Goal: Use online tool/utility: Utilize a website feature to perform a specific function

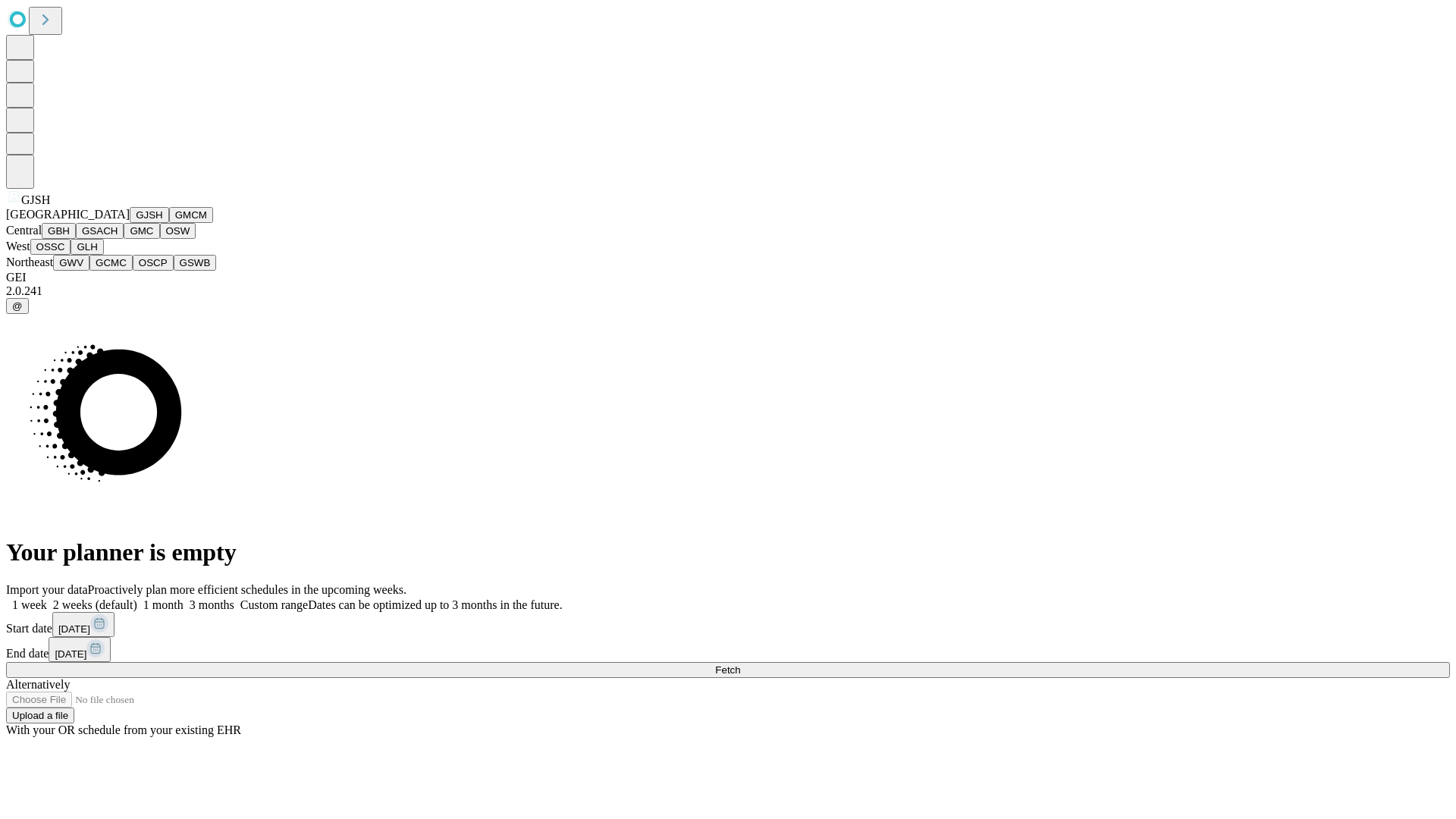
click at [129, 223] on button "GJSH" at bounding box center [149, 214] width 40 height 16
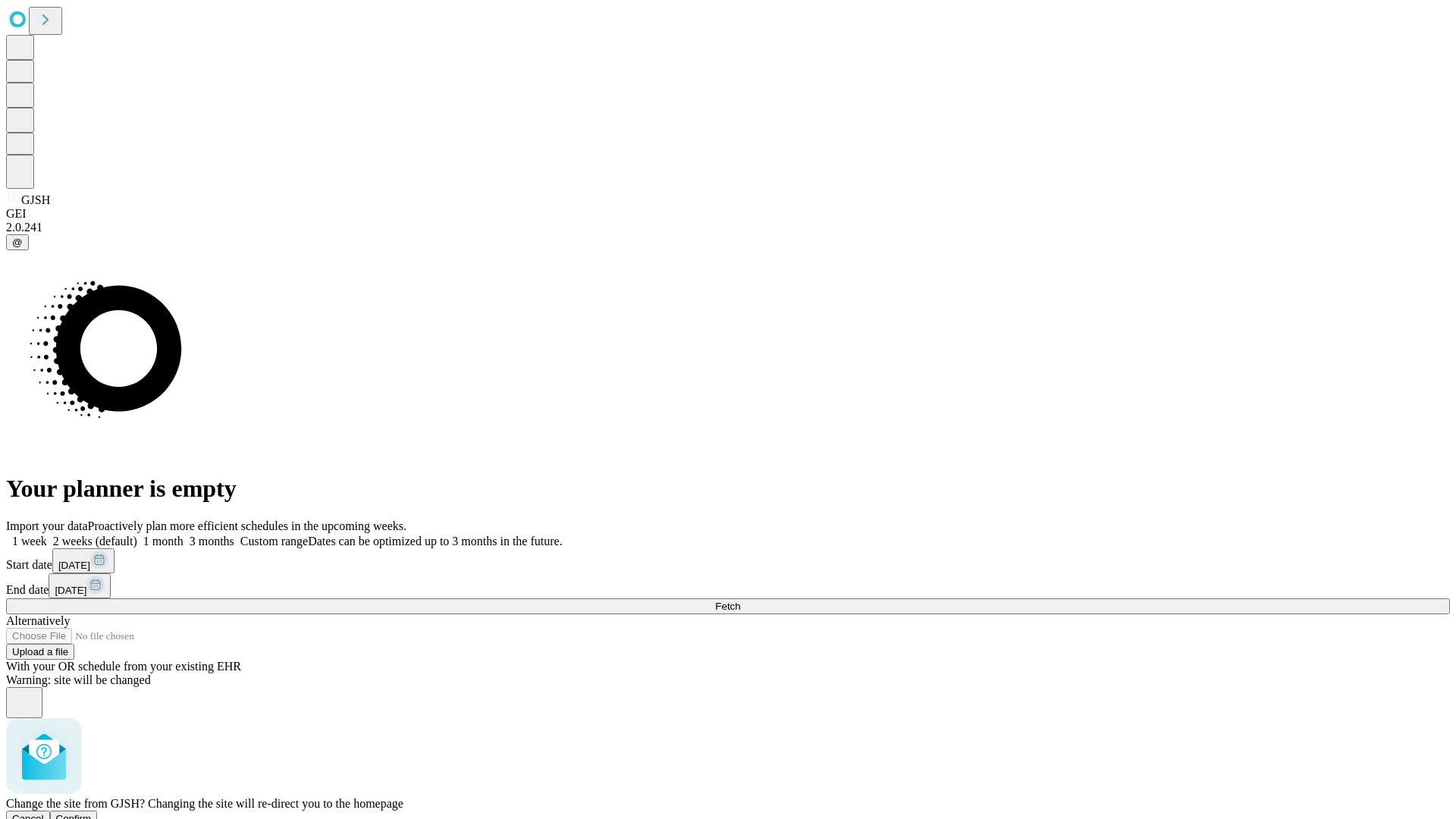
click at [92, 813] on span "Confirm" at bounding box center [73, 818] width 36 height 11
click at [137, 534] on label "2 weeks (default)" at bounding box center [92, 540] width 90 height 13
click at [740, 600] on span "Fetch" at bounding box center [727, 605] width 25 height 11
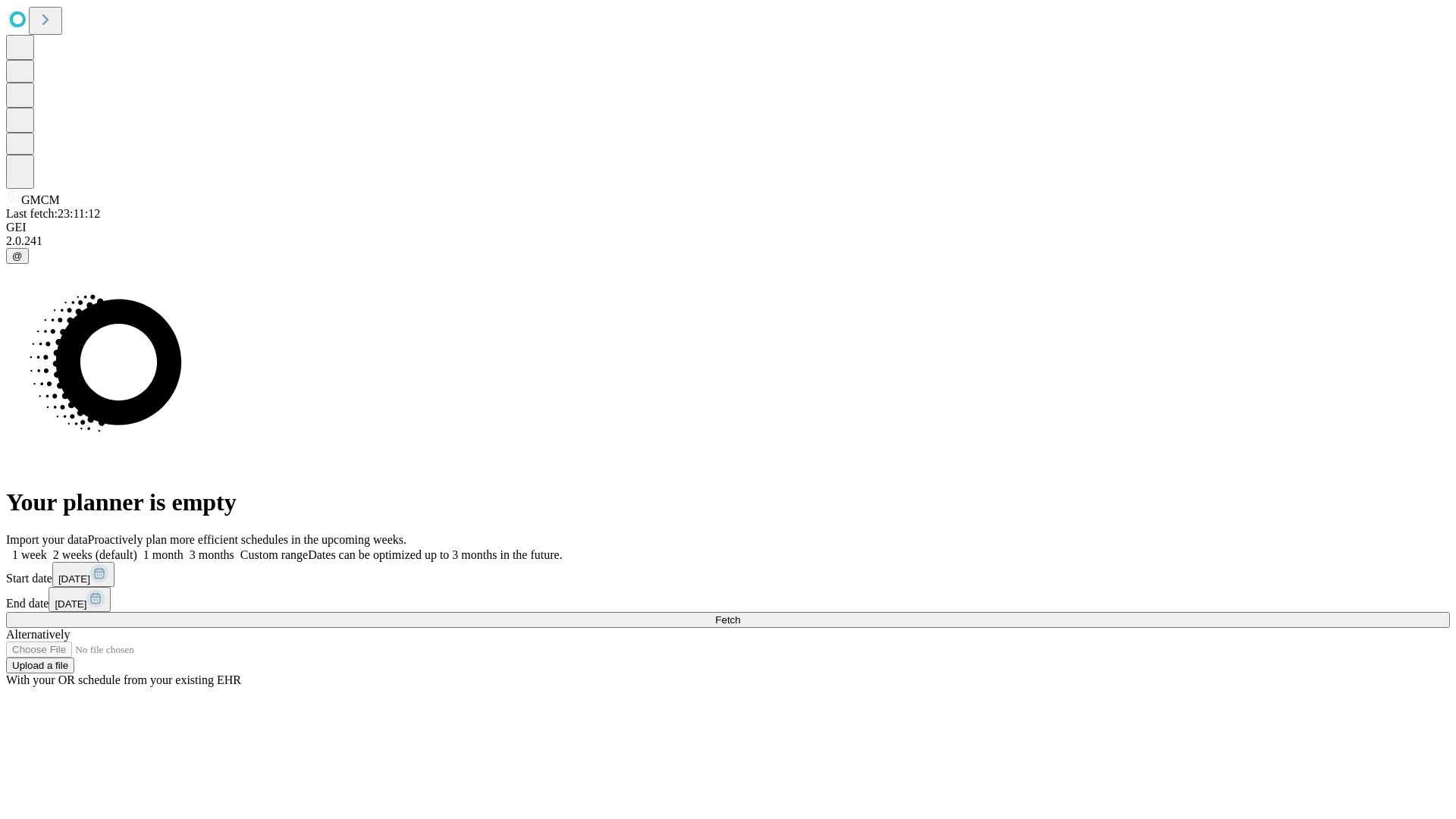
click at [137, 548] on label "2 weeks (default)" at bounding box center [92, 554] width 90 height 13
click at [740, 614] on span "Fetch" at bounding box center [727, 619] width 25 height 11
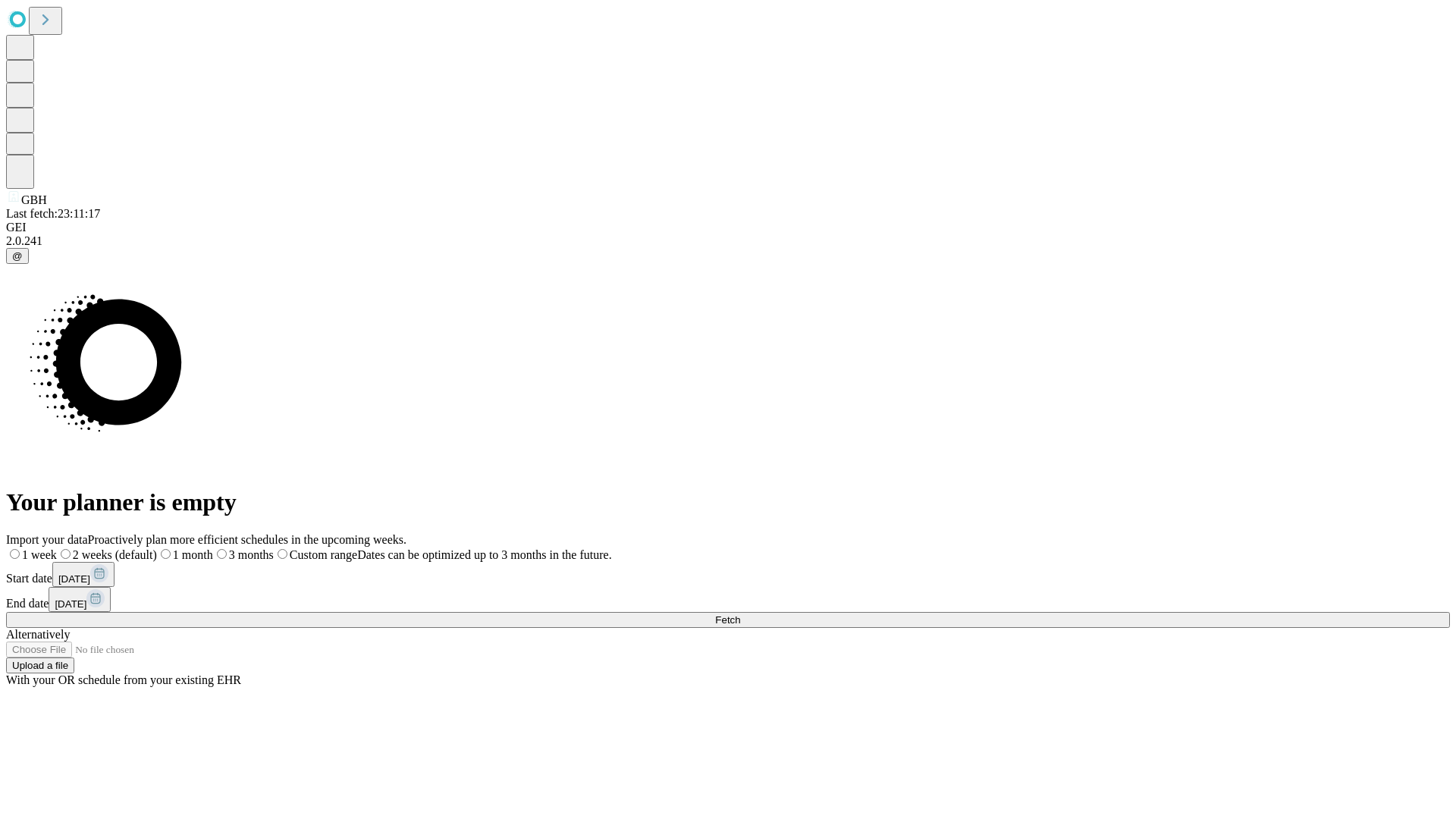
click at [740, 614] on span "Fetch" at bounding box center [727, 619] width 25 height 11
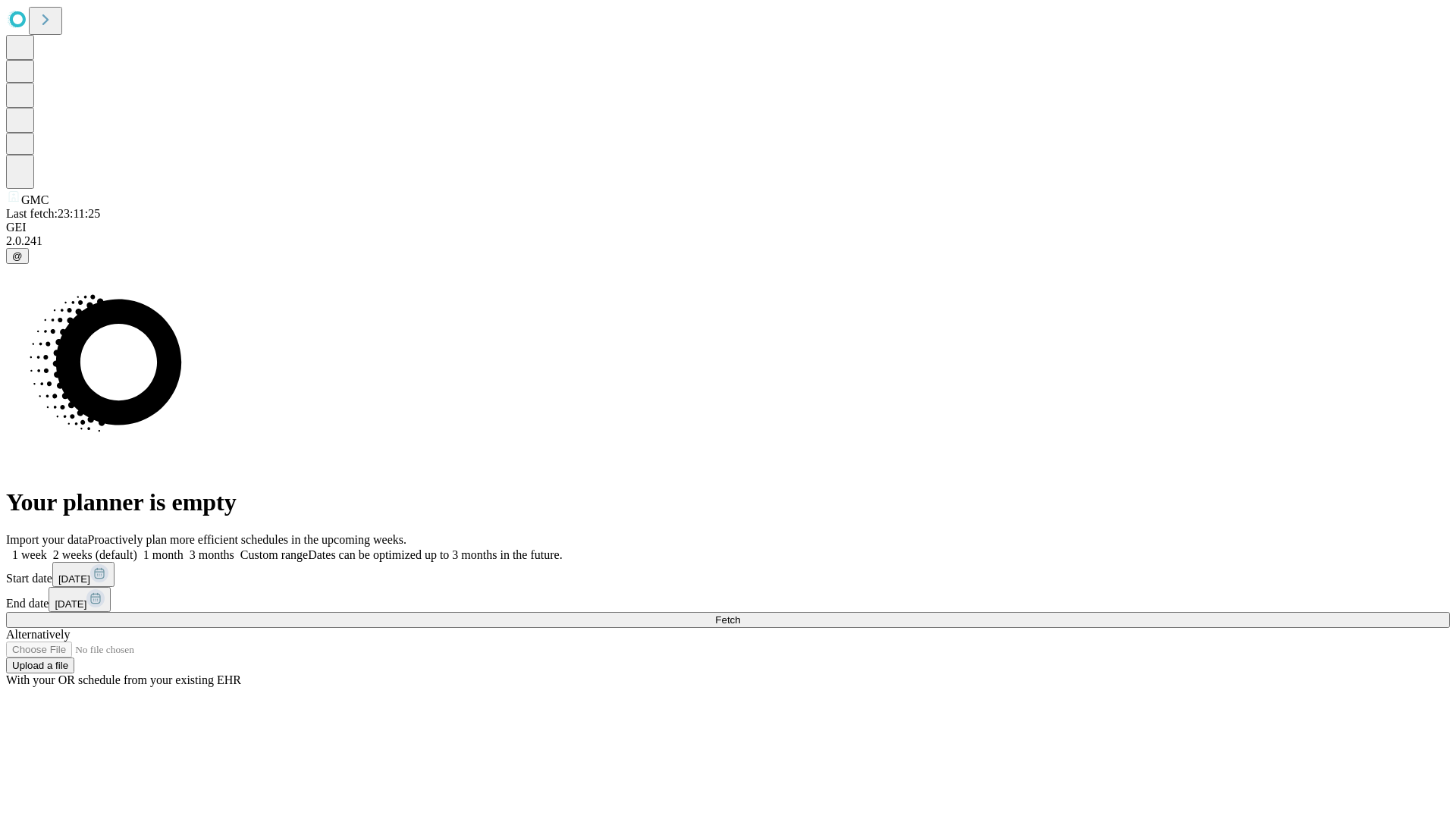
click at [137, 548] on label "2 weeks (default)" at bounding box center [92, 554] width 90 height 13
click at [740, 614] on span "Fetch" at bounding box center [727, 619] width 25 height 11
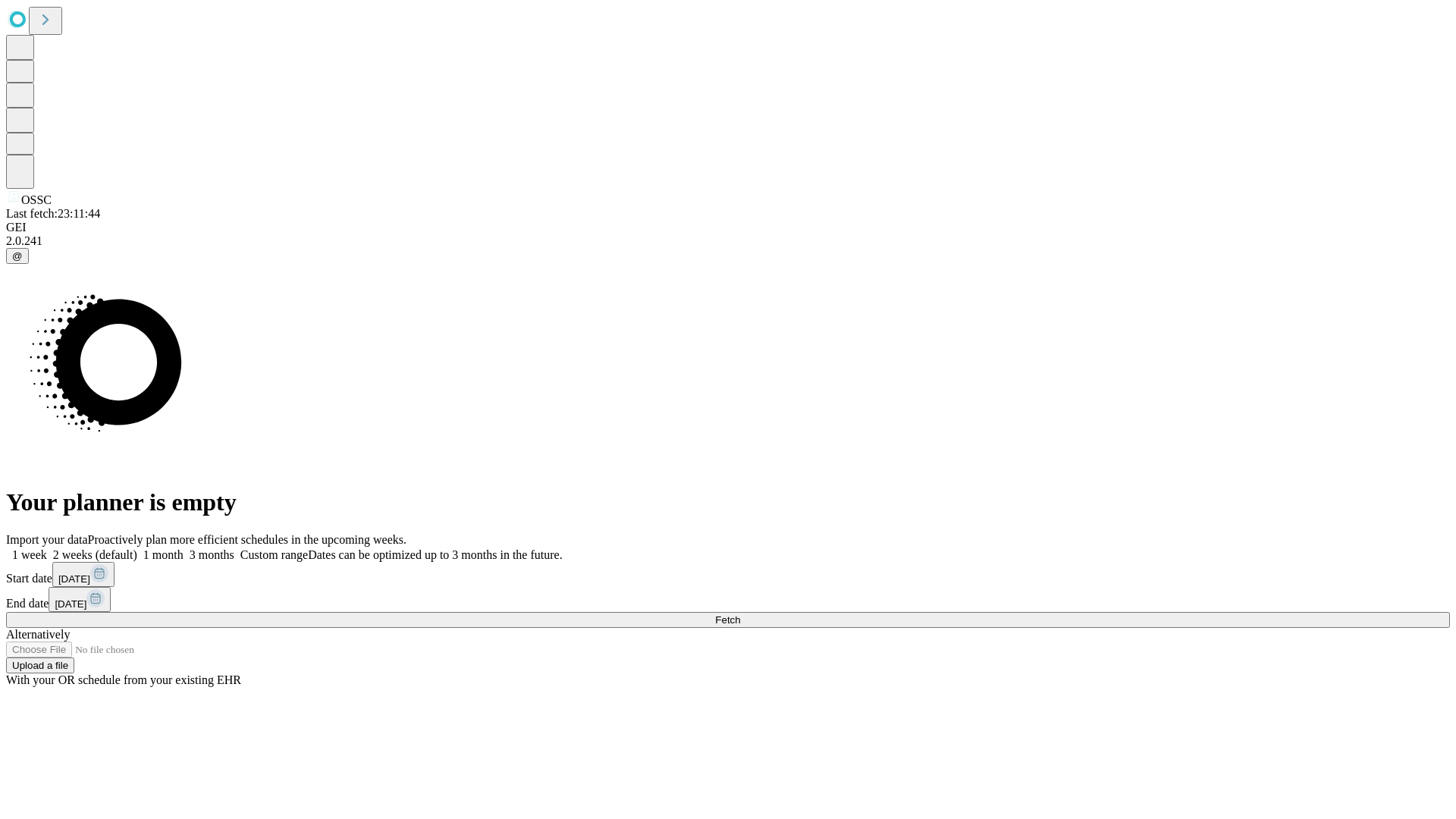
click at [137, 548] on label "2 weeks (default)" at bounding box center [92, 554] width 90 height 13
click at [740, 614] on span "Fetch" at bounding box center [727, 619] width 25 height 11
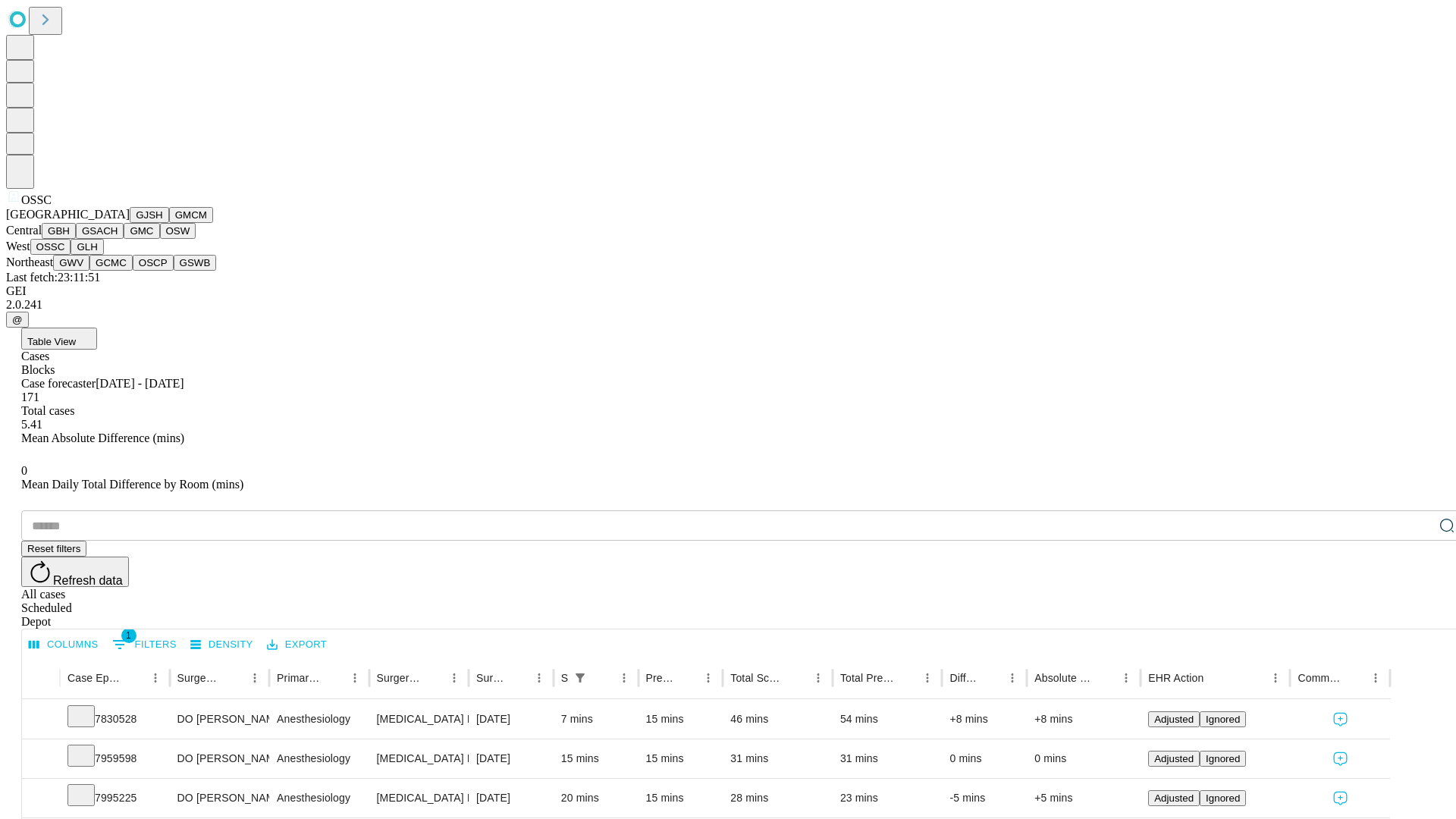
click at [103, 255] on button "GLH" at bounding box center [87, 246] width 33 height 16
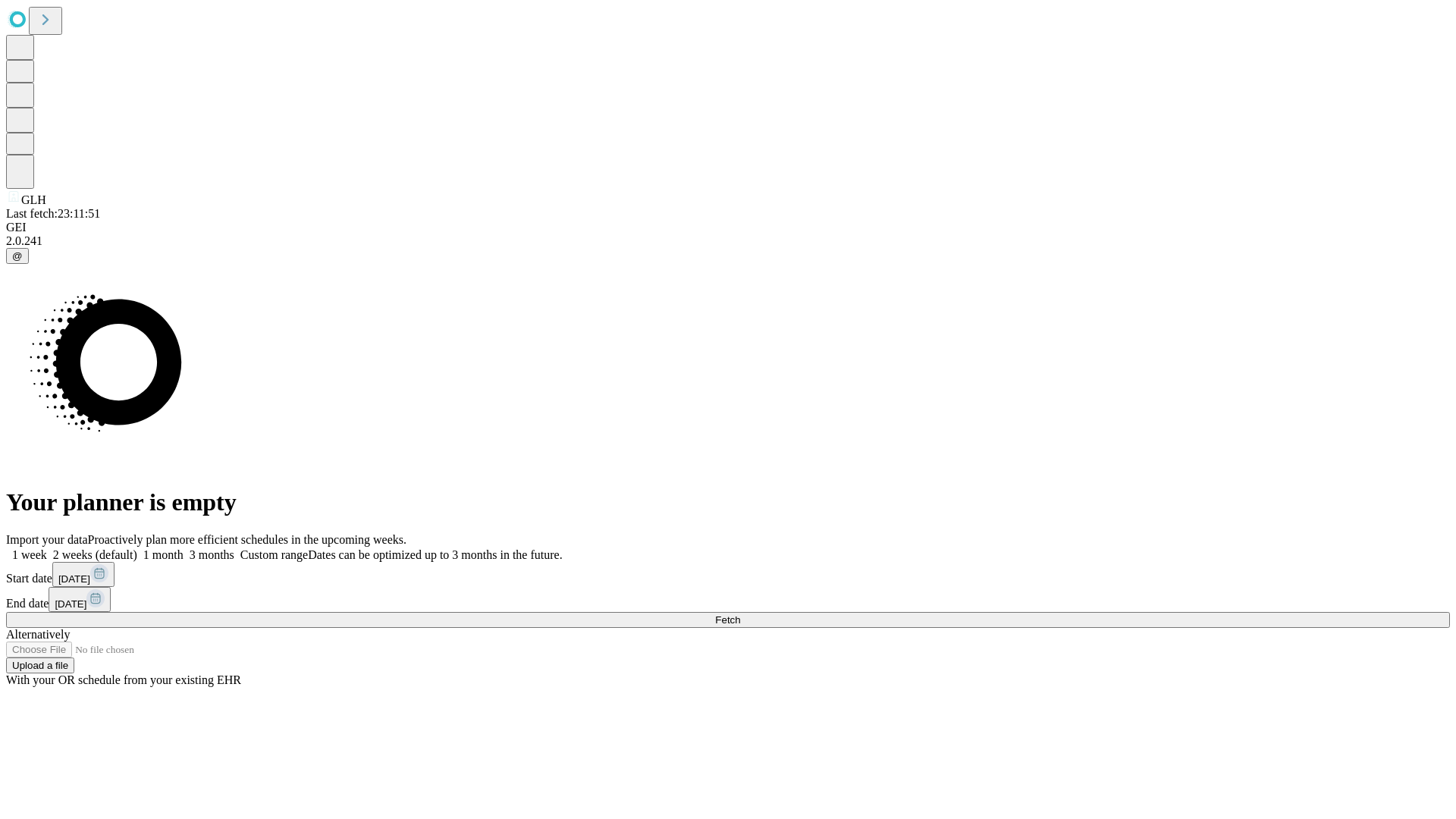
click at [137, 548] on label "2 weeks (default)" at bounding box center [92, 554] width 90 height 13
click at [740, 614] on span "Fetch" at bounding box center [727, 619] width 25 height 11
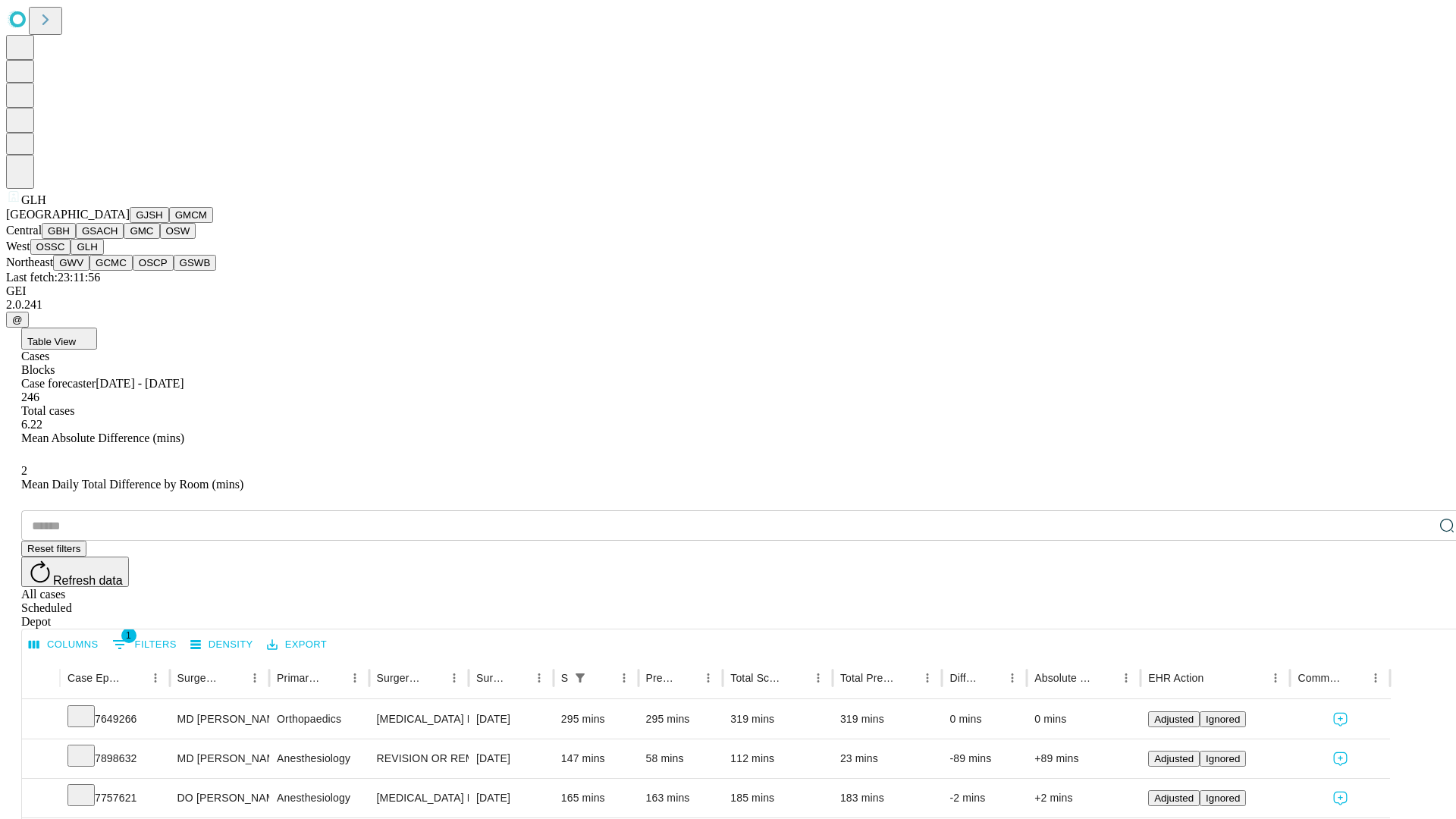
click at [90, 271] on button "GWV" at bounding box center [71, 263] width 37 height 16
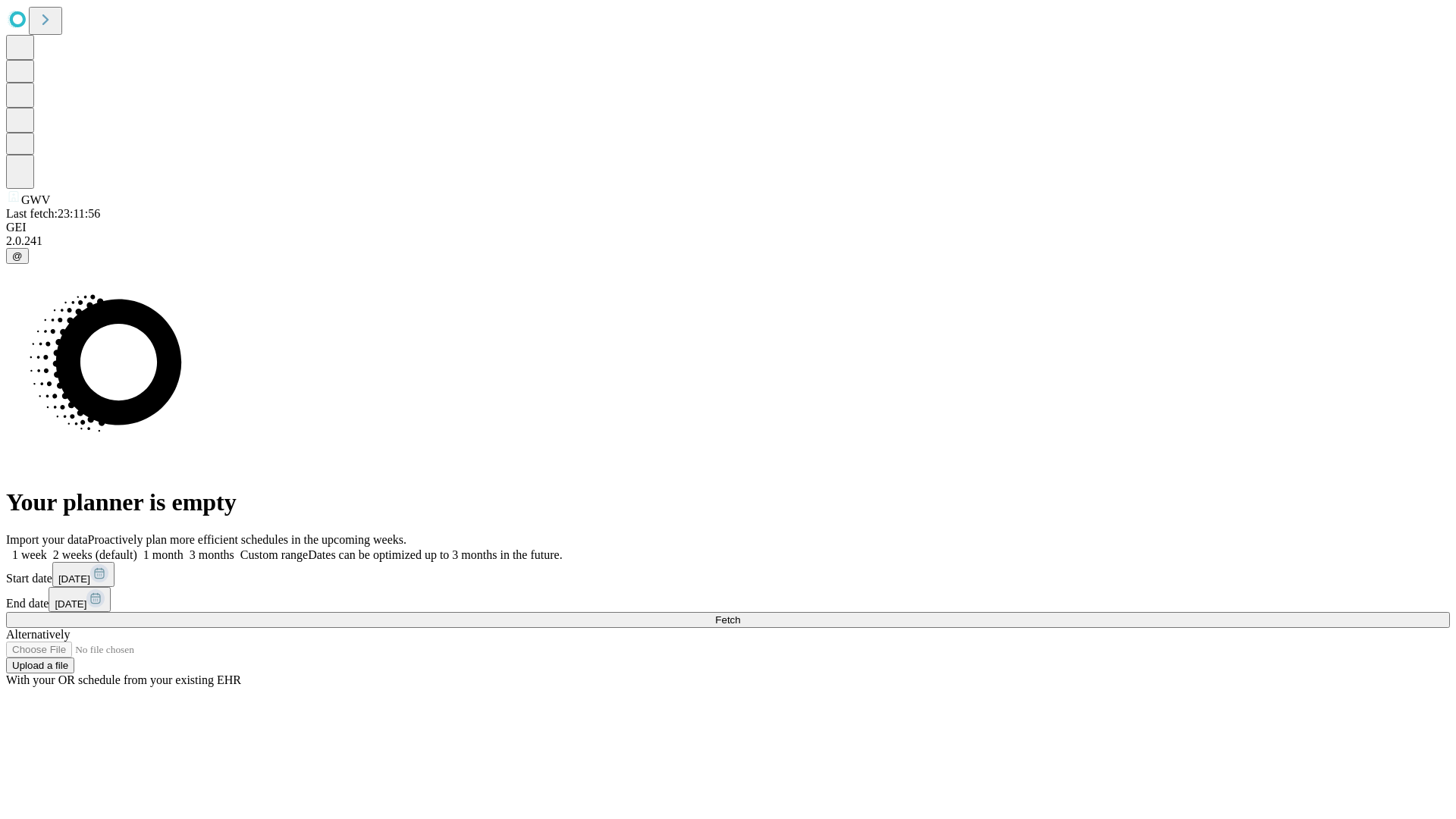
click at [137, 548] on label "2 weeks (default)" at bounding box center [92, 554] width 90 height 13
click at [740, 614] on span "Fetch" at bounding box center [727, 619] width 25 height 11
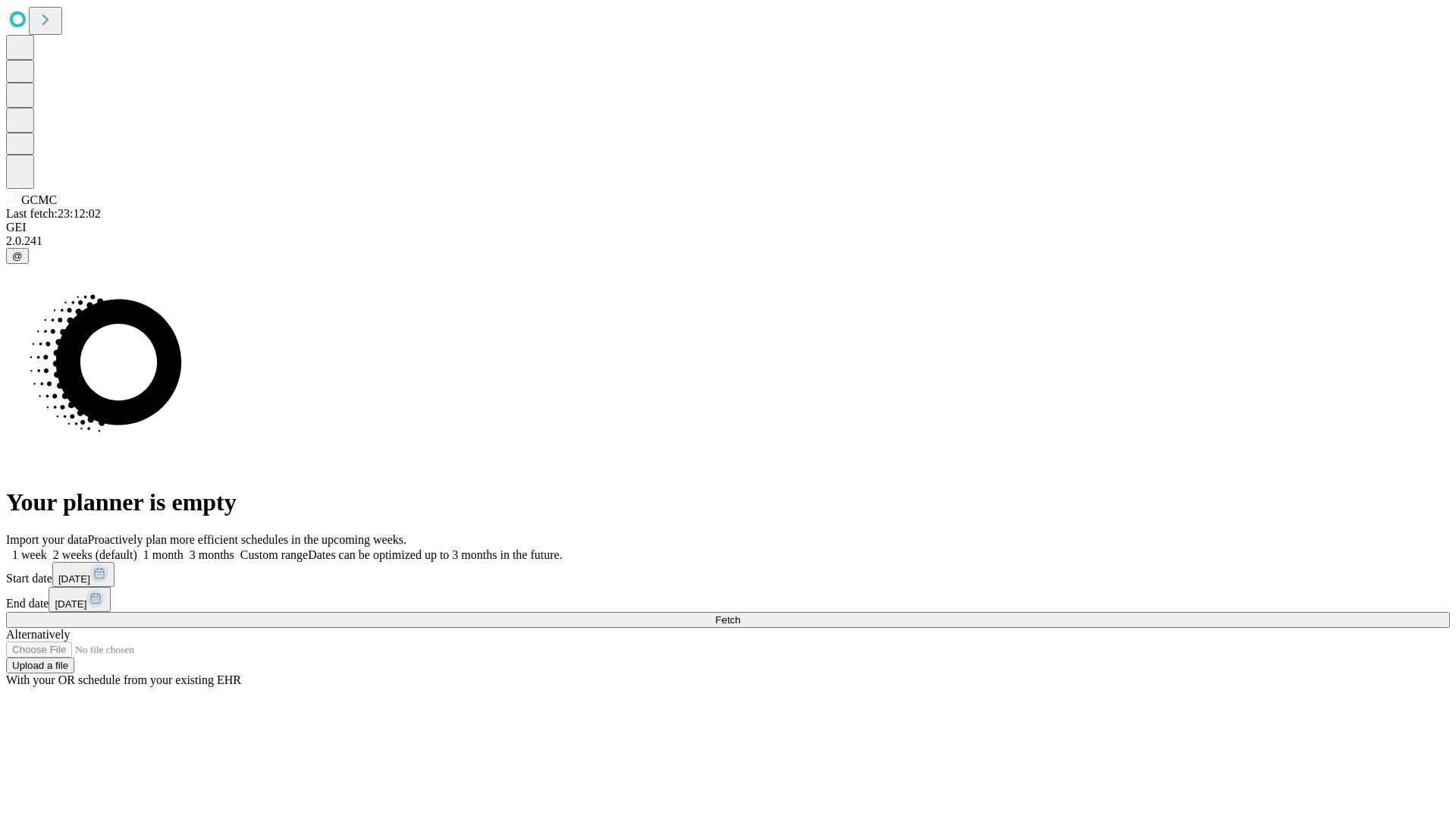
click at [137, 548] on label "2 weeks (default)" at bounding box center [92, 554] width 90 height 13
click at [740, 614] on span "Fetch" at bounding box center [727, 619] width 25 height 11
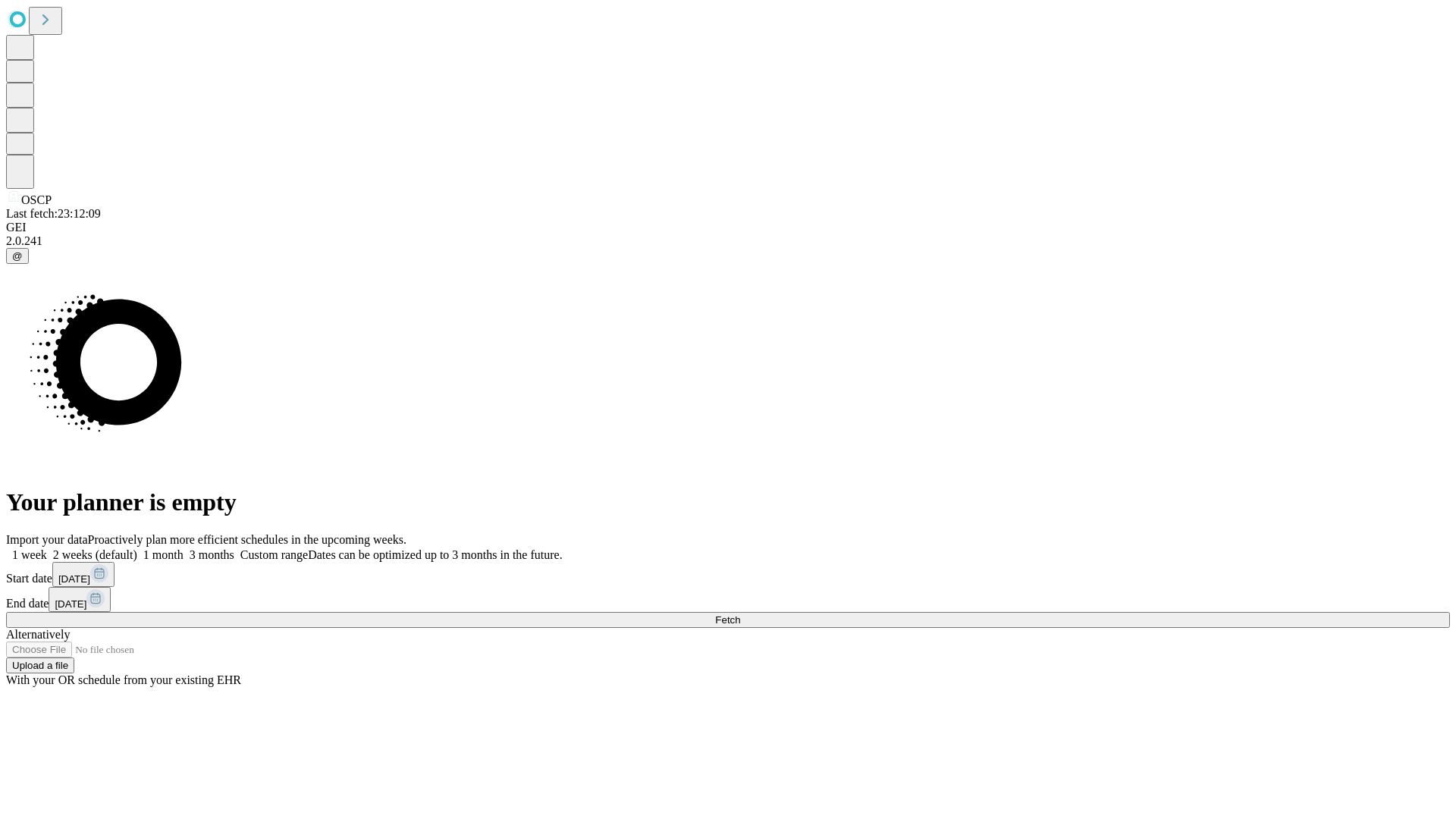
click at [137, 548] on label "2 weeks (default)" at bounding box center [92, 554] width 90 height 13
click at [740, 614] on span "Fetch" at bounding box center [727, 619] width 25 height 11
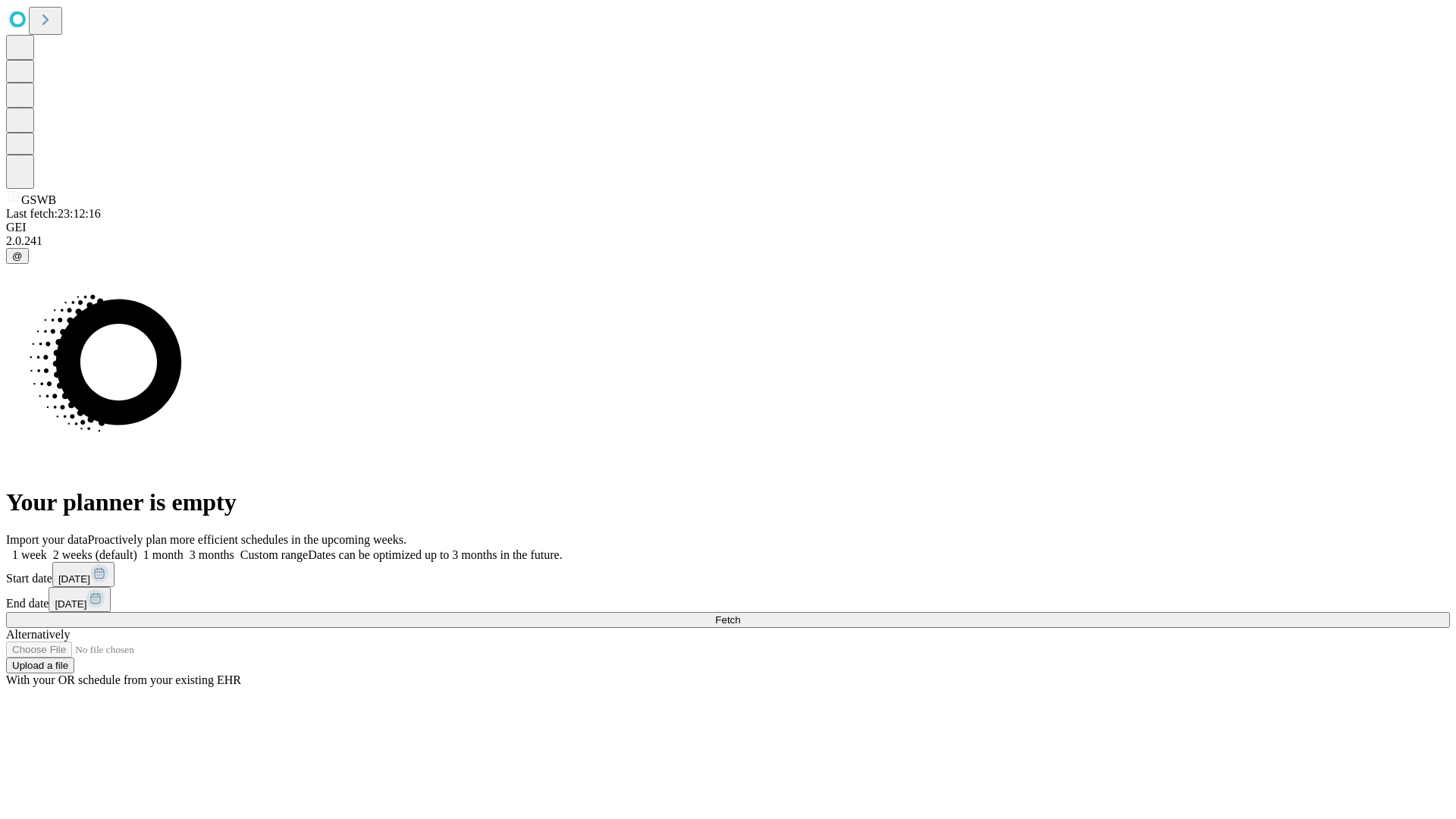
click at [137, 548] on label "2 weeks (default)" at bounding box center [92, 554] width 90 height 13
click at [740, 614] on span "Fetch" at bounding box center [727, 619] width 25 height 11
